Goal: Transaction & Acquisition: Purchase product/service

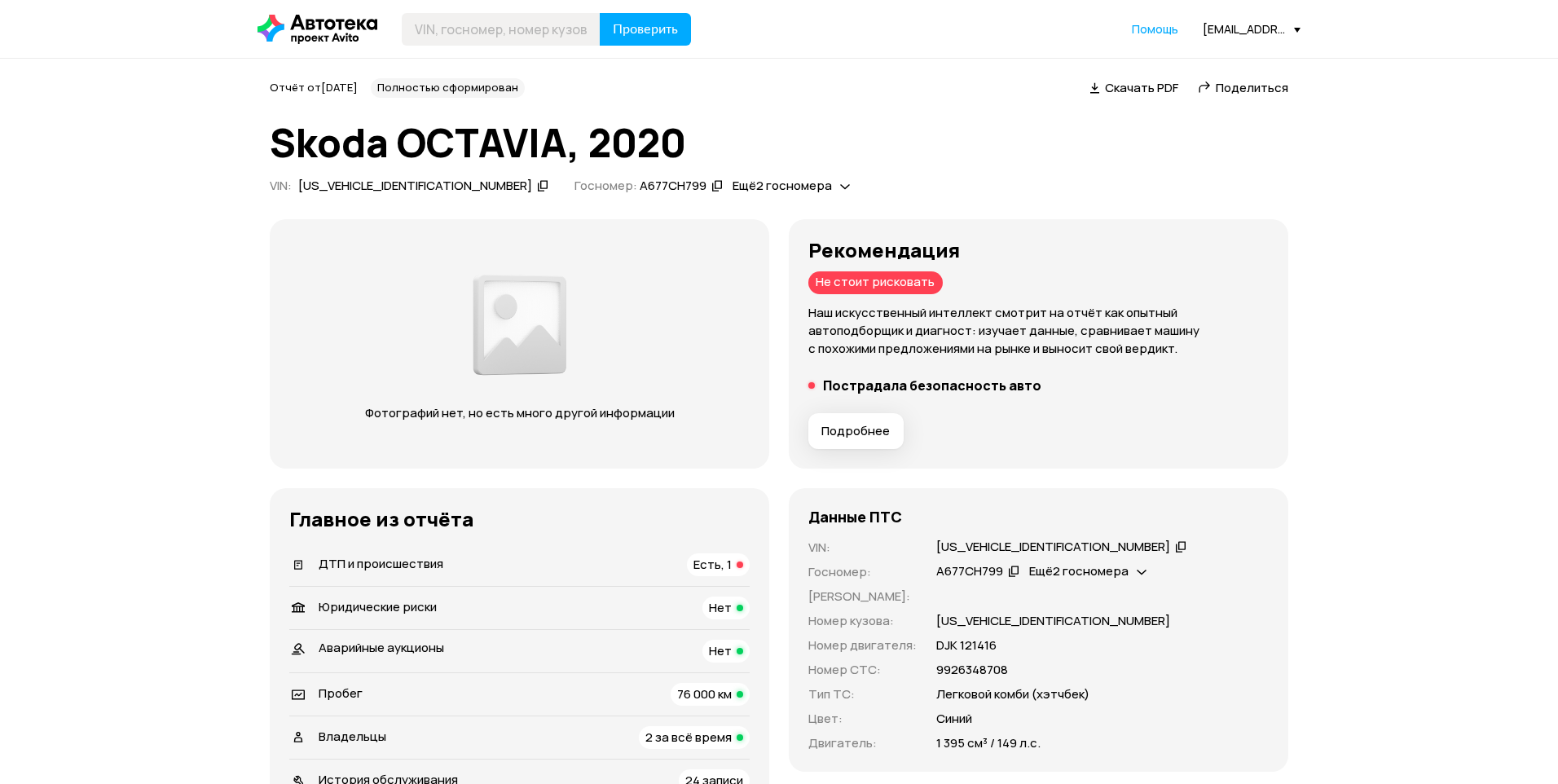
click at [502, 35] on input "text" at bounding box center [502, 29] width 199 height 33
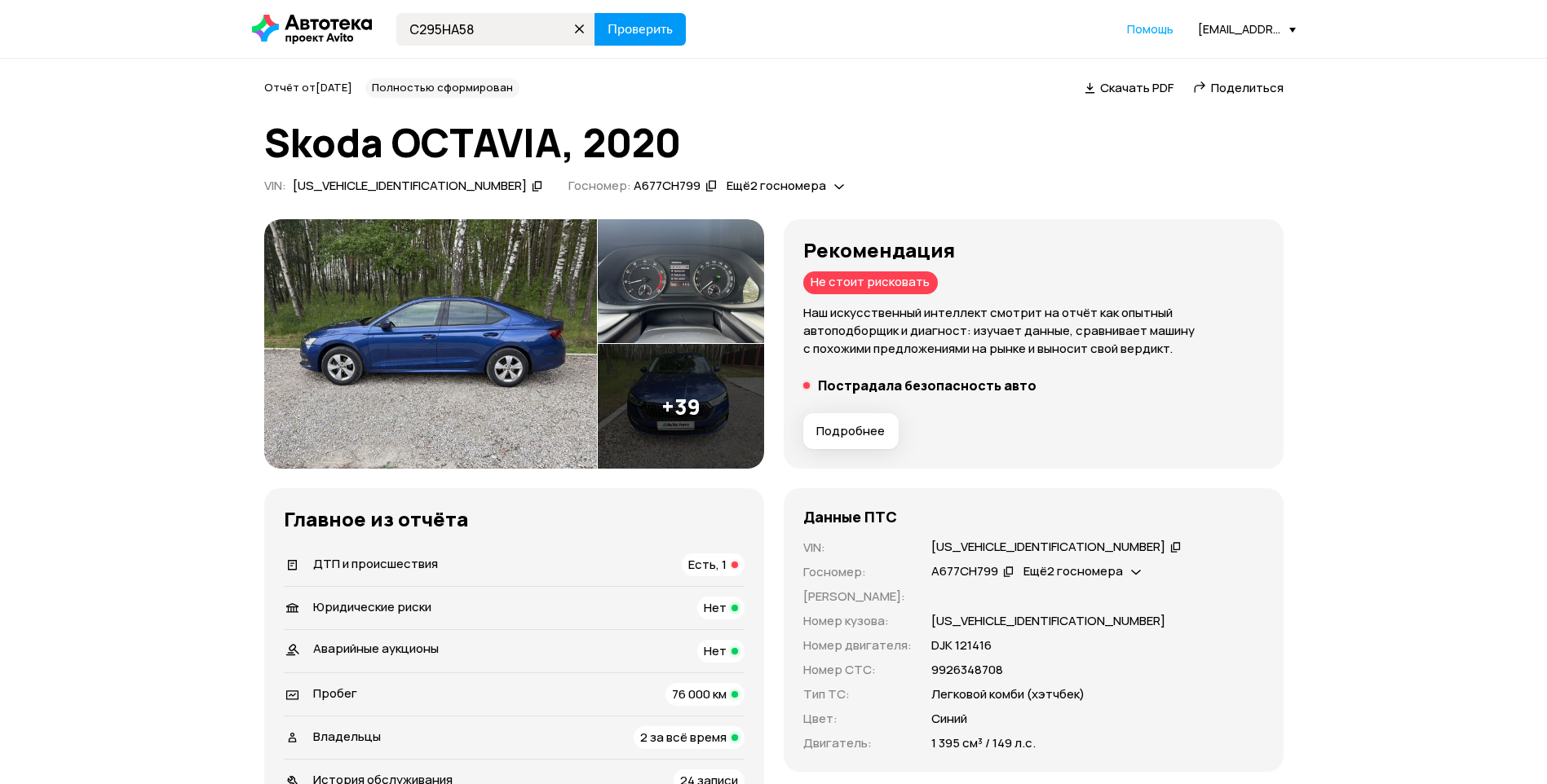
type input "С295НА58"
click at [633, 33] on span "Проверить" at bounding box center [640, 29] width 65 height 13
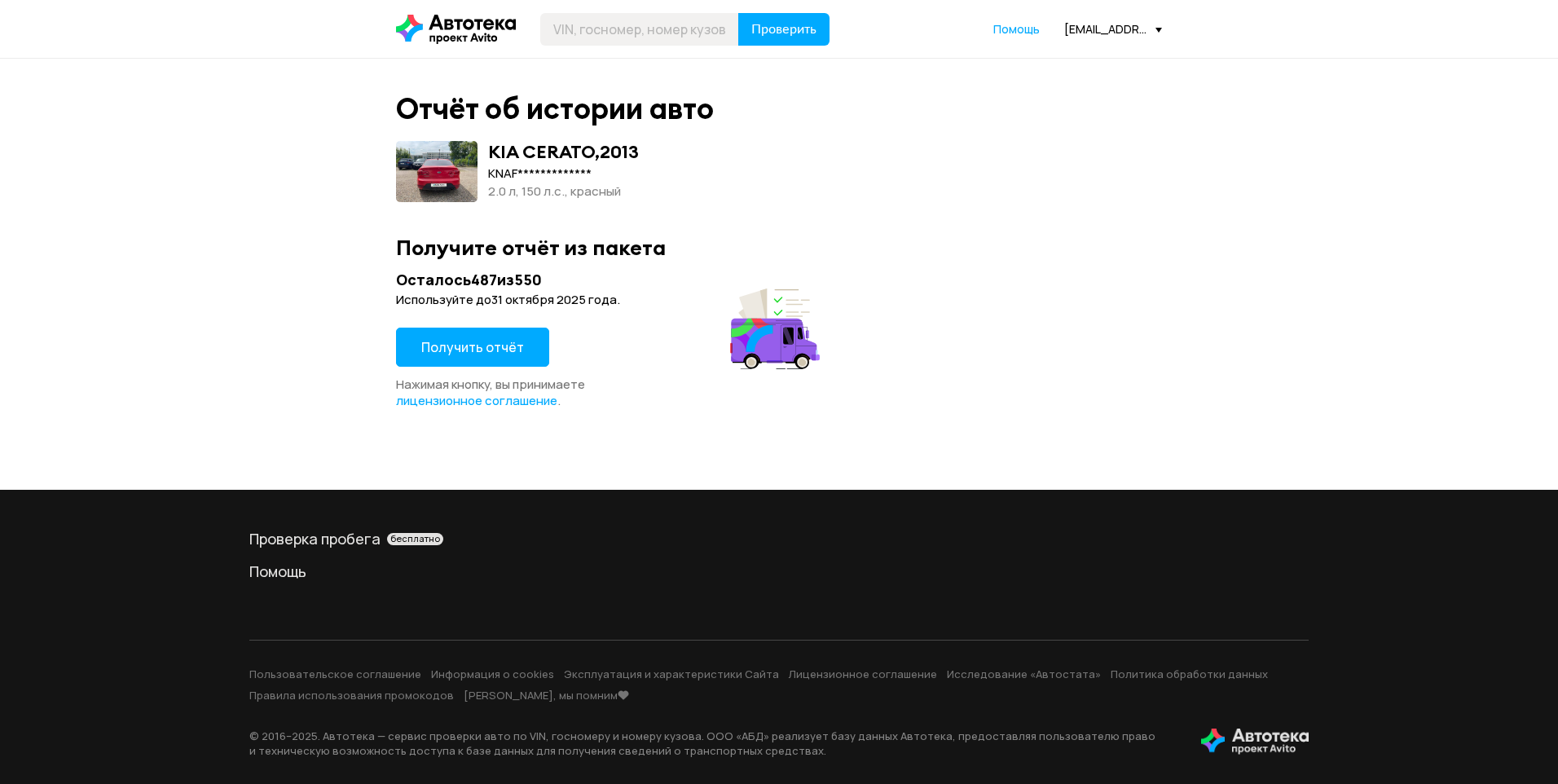
click at [488, 344] on span "Получить отчёт" at bounding box center [472, 347] width 103 height 18
